Goal: Information Seeking & Learning: Learn about a topic

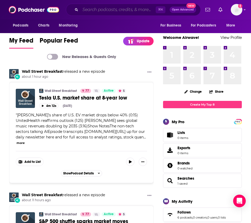
click at [102, 11] on input "Search podcasts, credits, & more..." at bounding box center [117, 10] width 75 height 8
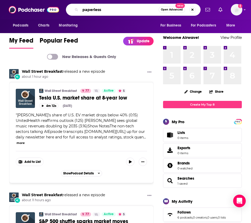
type input "paperless"
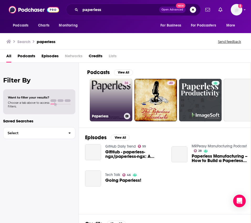
click at [111, 101] on link "36 Paperless" at bounding box center [111, 100] width 43 height 43
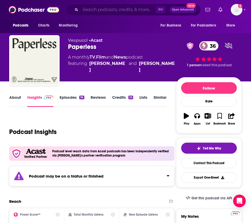
click at [95, 11] on input "Search podcasts, credits, & more..." at bounding box center [117, 10] width 75 height 8
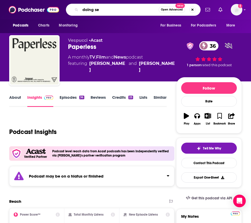
type input "doing sex"
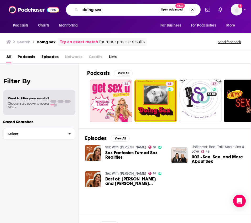
drag, startPoint x: 104, startPoint y: 11, endPoint x: 80, endPoint y: 0, distance: 26.6
click at [80, 0] on div "Podcasts Charts Monitoring doing sex Open Advanced New For Business For Podcast…" at bounding box center [125, 9] width 251 height 19
type input "one click"
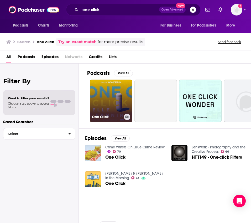
click at [105, 103] on link "One Click" at bounding box center [111, 101] width 43 height 43
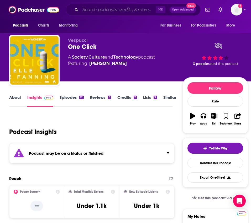
click at [129, 10] on input "Search podcasts, credits, & more..." at bounding box center [117, 10] width 75 height 8
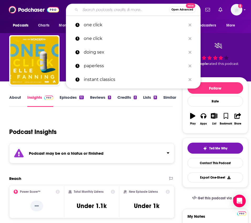
click at [129, 10] on input "Search podcasts, credits, & more..." at bounding box center [124, 10] width 89 height 8
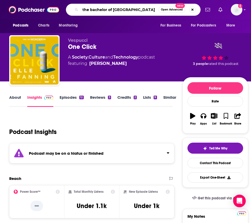
type input "the bachelor of [GEOGRAPHIC_DATA]"
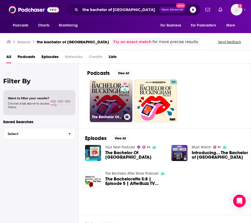
click at [111, 97] on link "46 The Bachelor Of [GEOGRAPHIC_DATA]" at bounding box center [111, 101] width 43 height 43
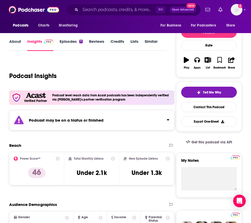
scroll to position [57, 0]
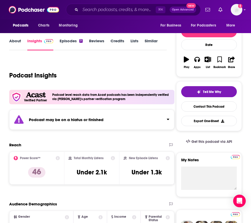
click at [52, 62] on div "Podcast Insights" at bounding box center [86, 72] width 154 height 27
